Goal: Find specific page/section: Find specific page/section

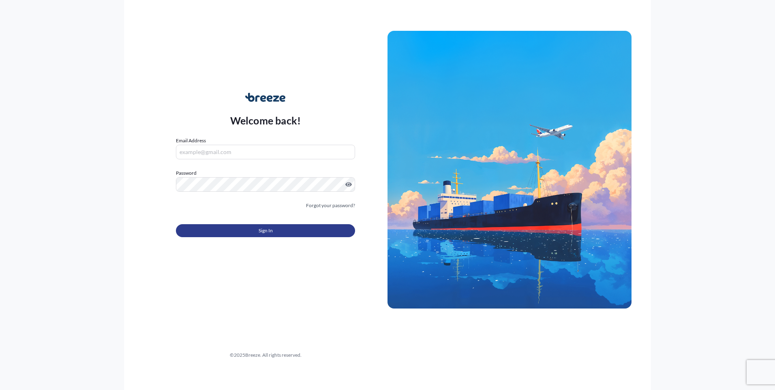
type input "[EMAIL_ADDRESS][DOMAIN_NAME]"
click at [253, 234] on button "Sign In" at bounding box center [265, 230] width 179 height 13
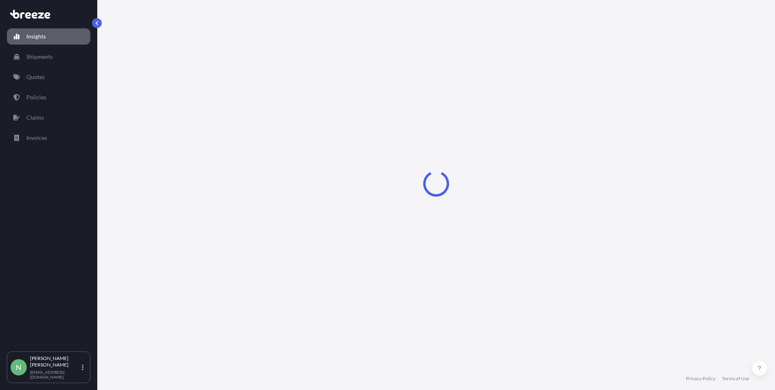
select select "2025"
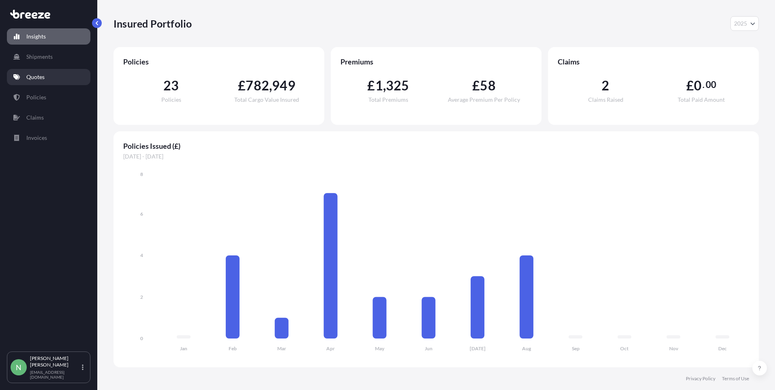
click at [35, 78] on p "Quotes" at bounding box center [35, 77] width 18 height 8
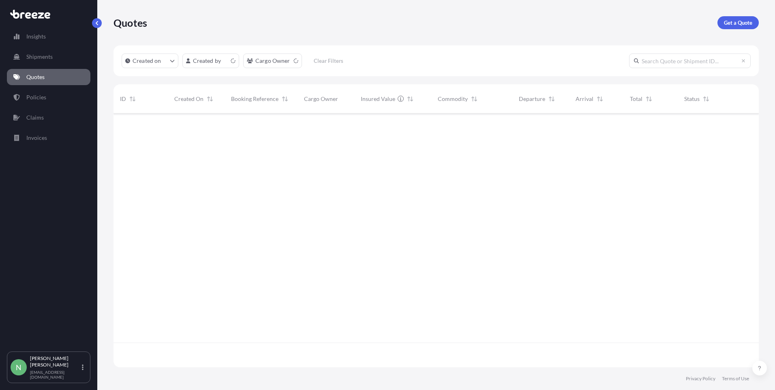
scroll to position [252, 639]
